Goal: Information Seeking & Learning: Learn about a topic

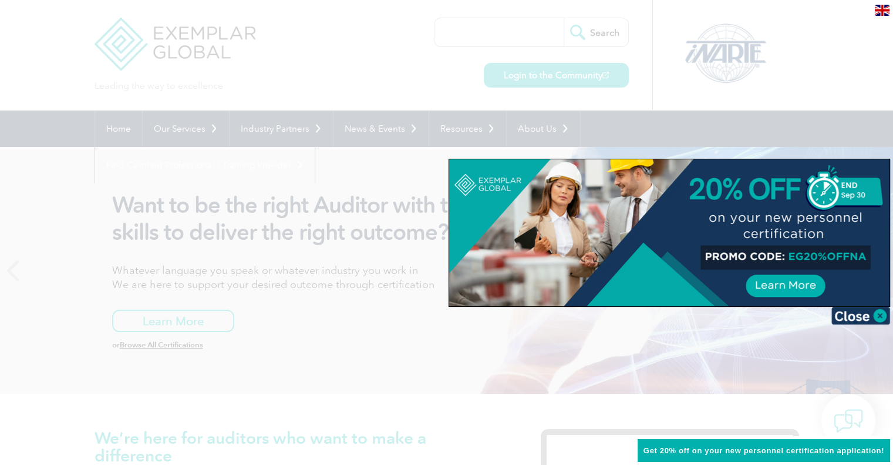
click at [209, 371] on div at bounding box center [446, 232] width 893 height 465
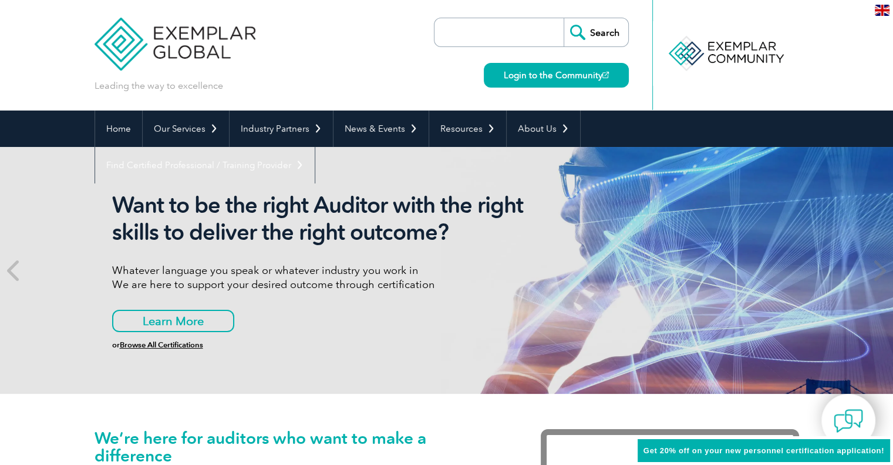
click at [602, 33] on input "Search" at bounding box center [596, 32] width 65 height 28
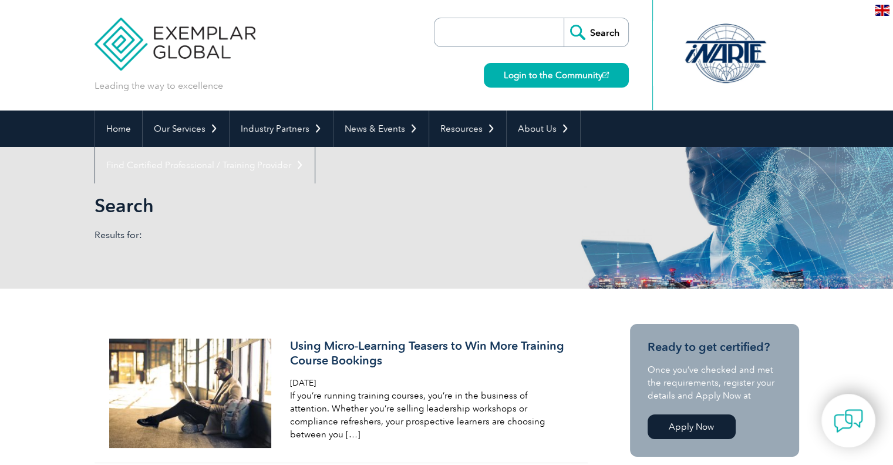
click at [531, 29] on input "search" at bounding box center [502, 32] width 123 height 28
type input "42001"
click at [564, 18] on input "Search" at bounding box center [596, 32] width 65 height 28
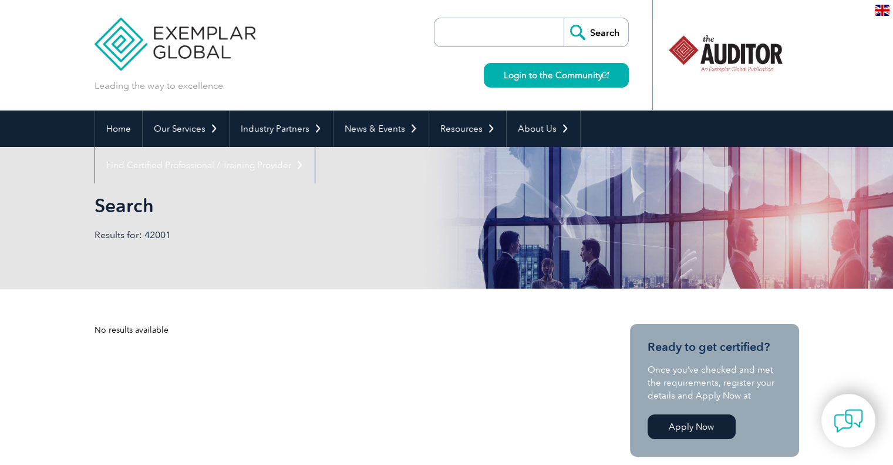
click at [220, 33] on img at bounding box center [176, 35] width 162 height 70
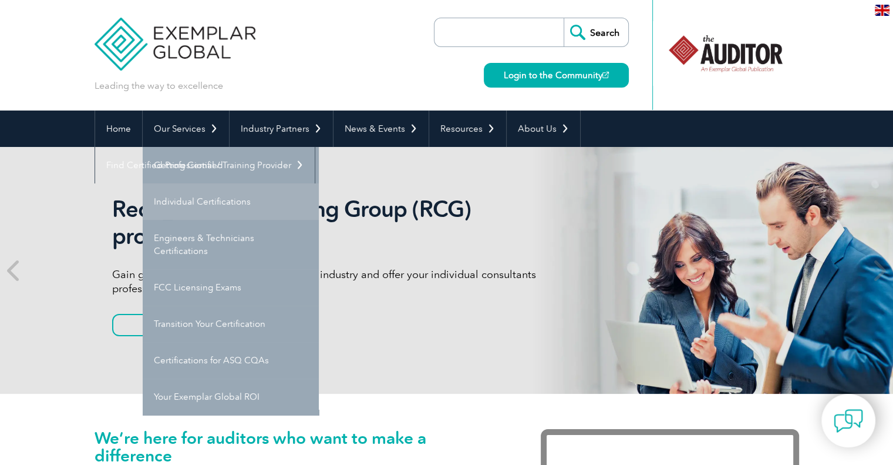
click at [196, 207] on link "Individual Certifications" at bounding box center [231, 201] width 176 height 36
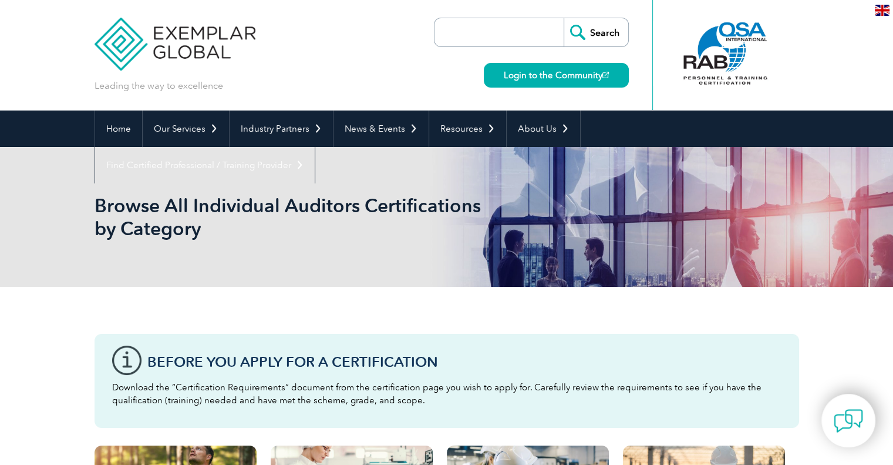
scroll to position [1230, 0]
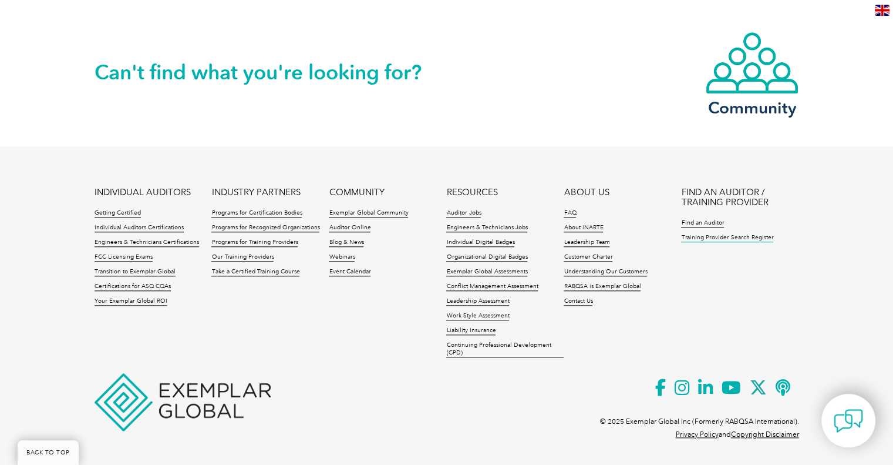
click at [713, 237] on link "Training Provider Search Register" at bounding box center [727, 238] width 92 height 8
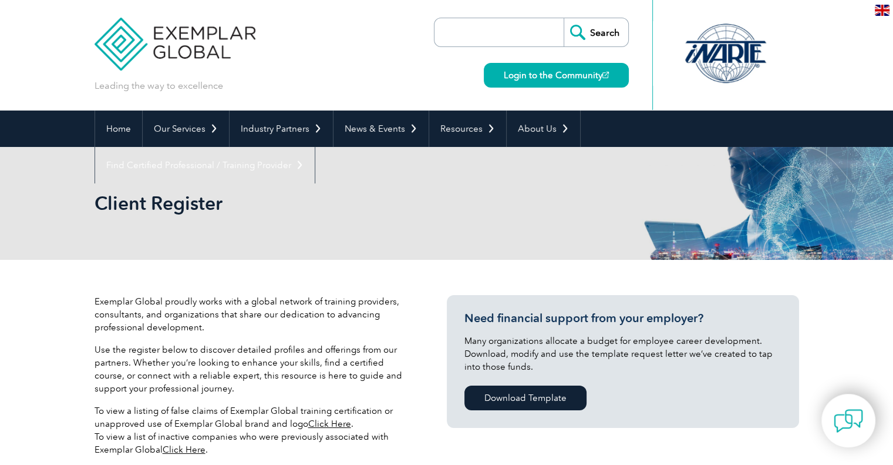
click at [210, 45] on img at bounding box center [176, 35] width 162 height 70
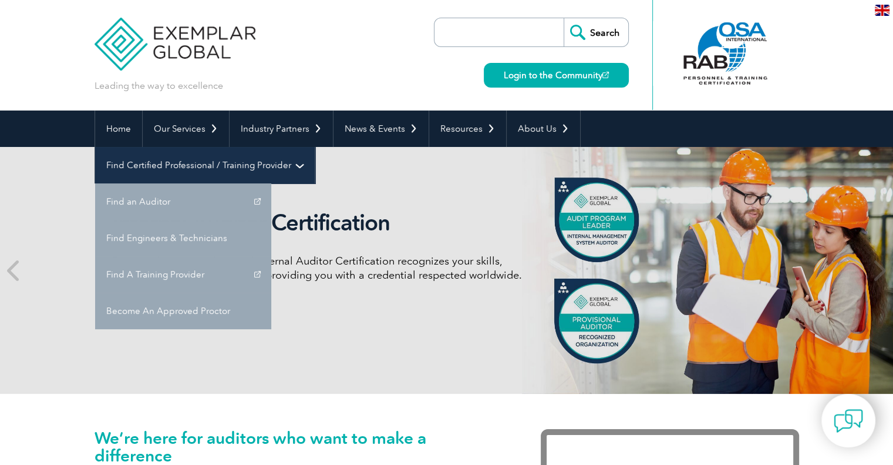
click at [315, 147] on link "Find Certified Professional / Training Provider" at bounding box center [205, 165] width 220 height 36
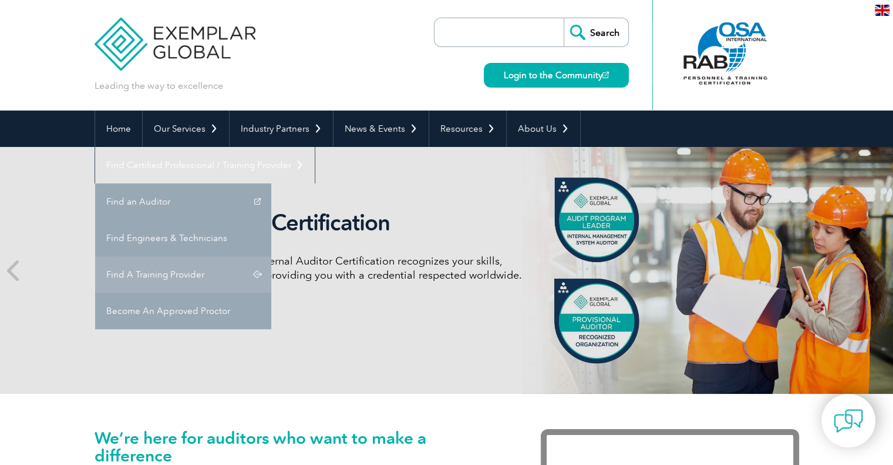
click at [271, 256] on link "Find A Training Provider" at bounding box center [183, 274] width 176 height 36
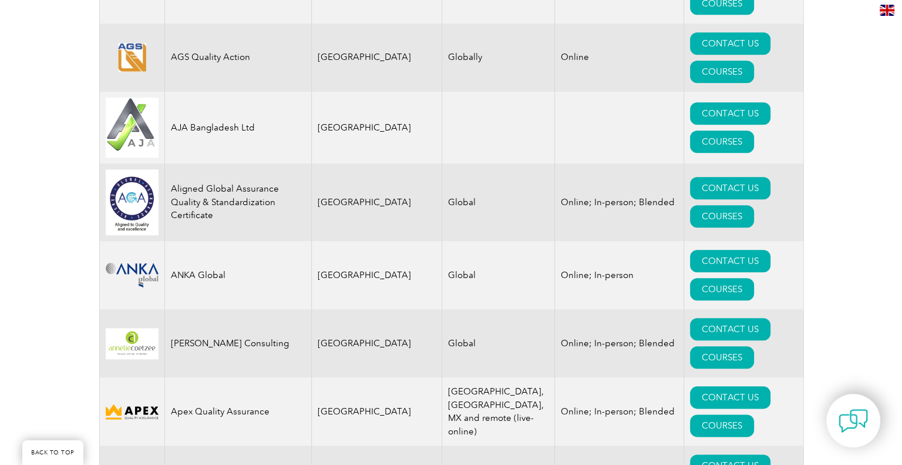
scroll to position [1289, 0]
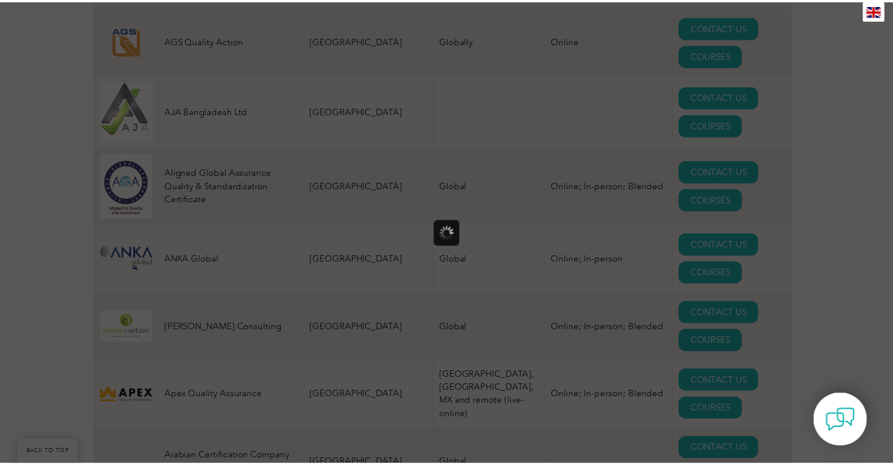
scroll to position [0, 0]
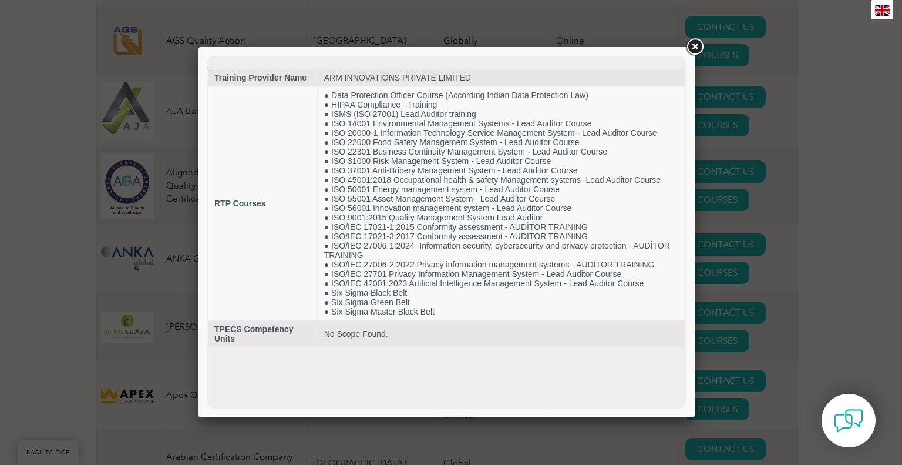
click at [696, 47] on link at bounding box center [694, 46] width 21 height 21
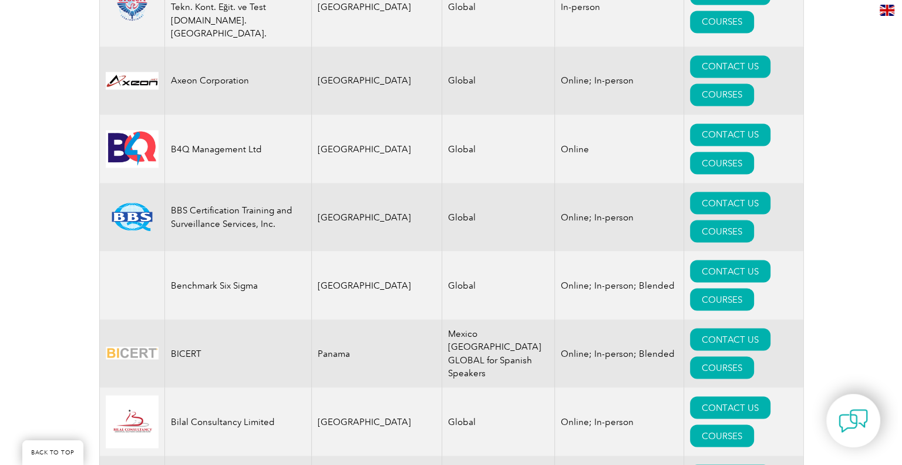
scroll to position [2107, 0]
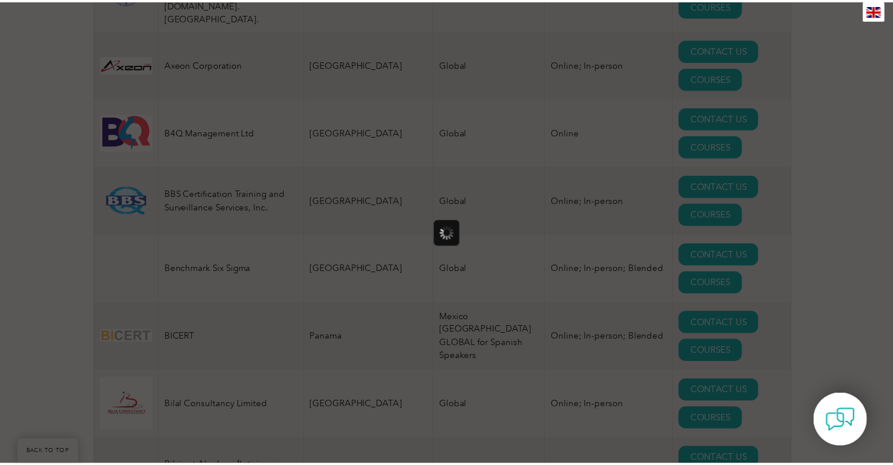
scroll to position [0, 0]
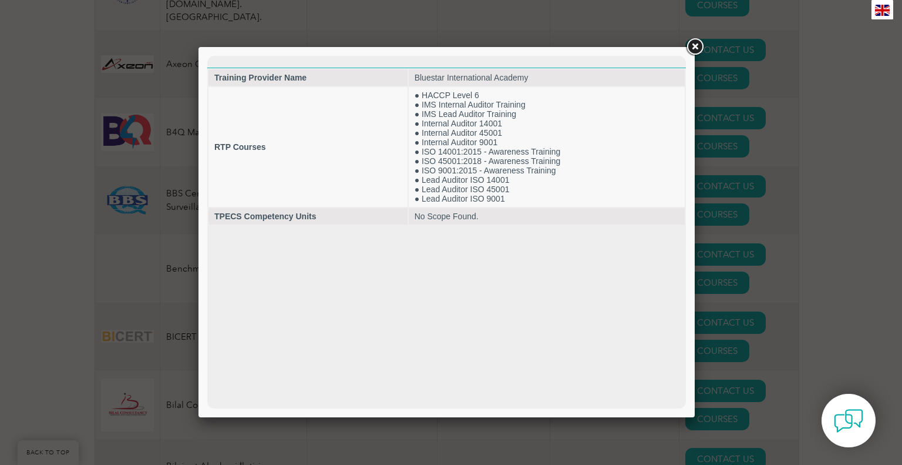
click at [697, 48] on link at bounding box center [694, 46] width 21 height 21
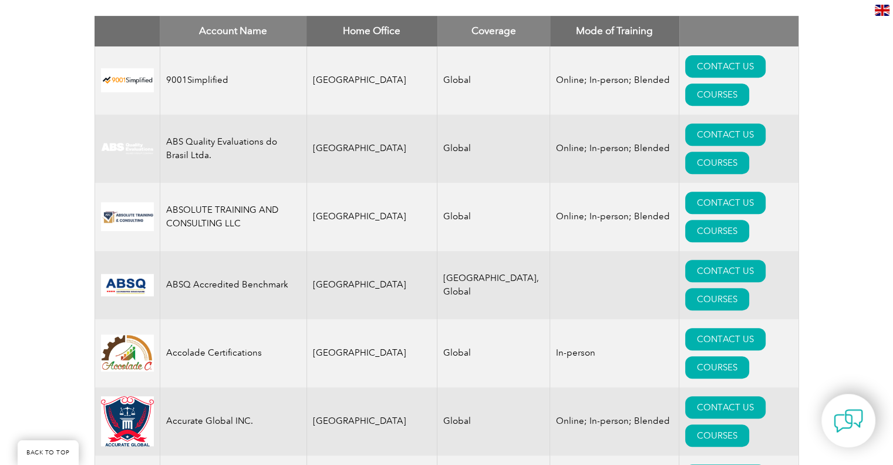
scroll to position [468, 0]
